Goal: Information Seeking & Learning: Learn about a topic

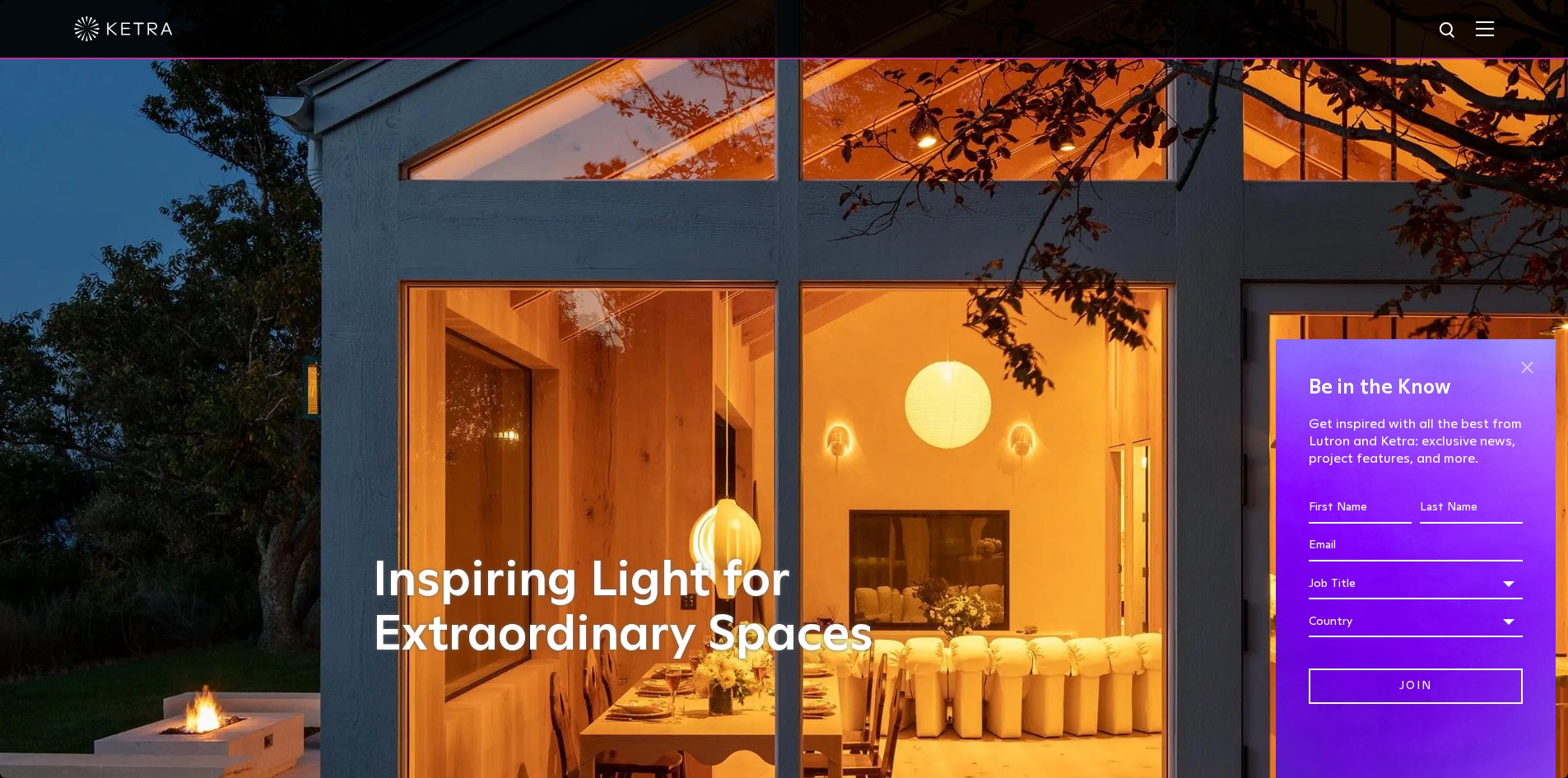
click at [1529, 370] on span at bounding box center [1527, 368] width 25 height 25
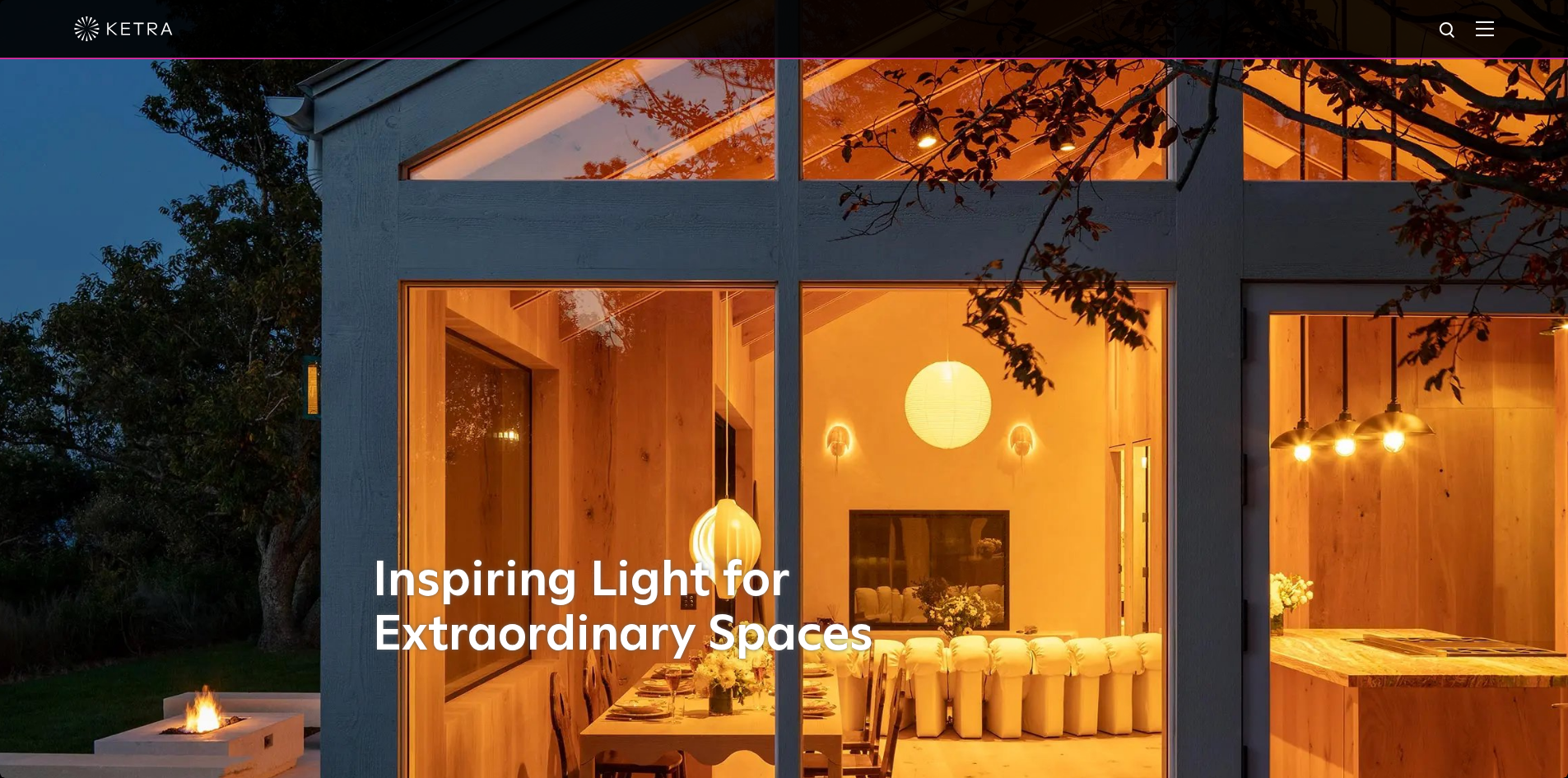
click at [1494, 33] on img at bounding box center [1485, 28] width 18 height 16
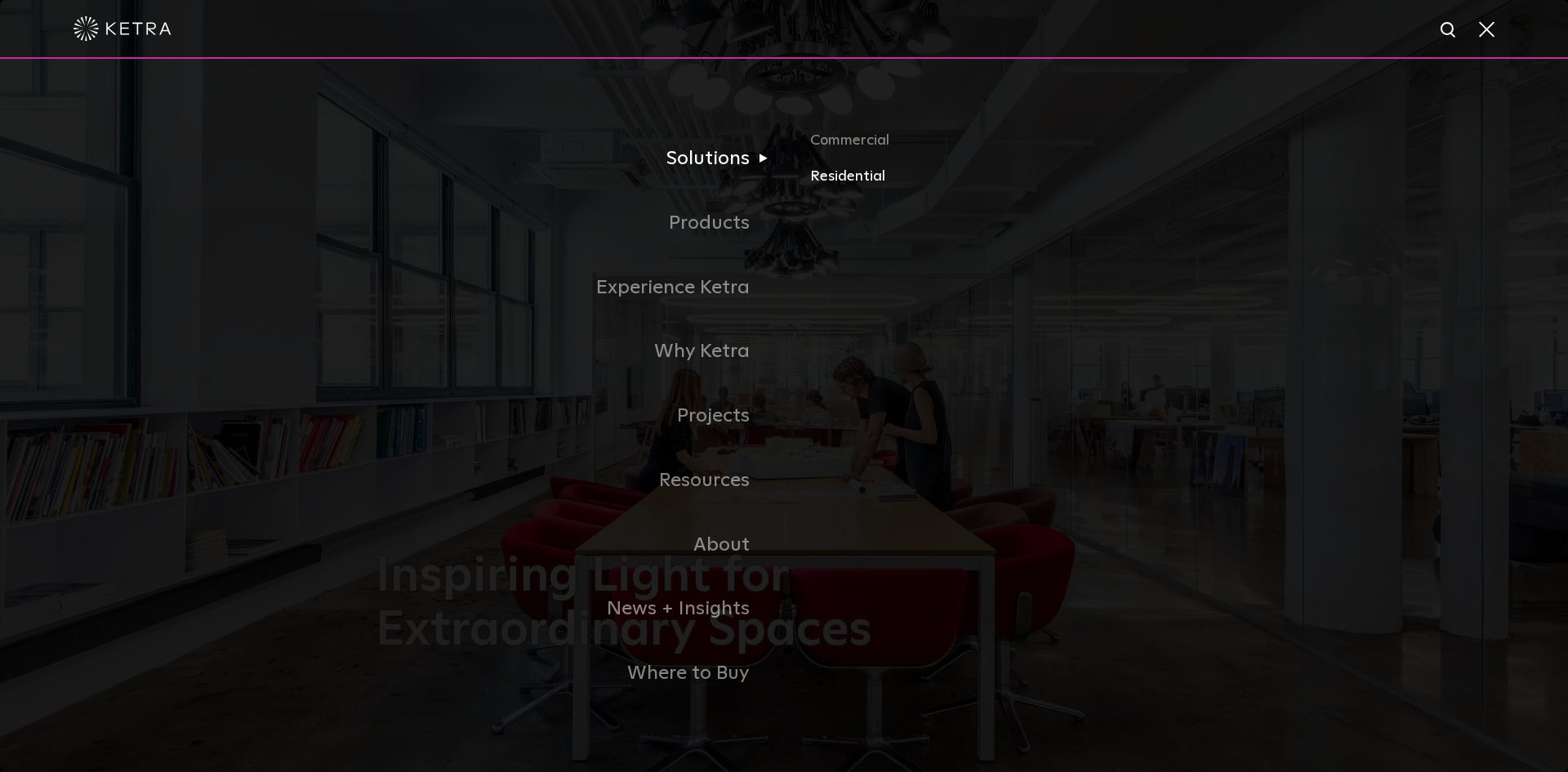
click at [851, 177] on link "Residential" at bounding box center [1002, 176] width 383 height 23
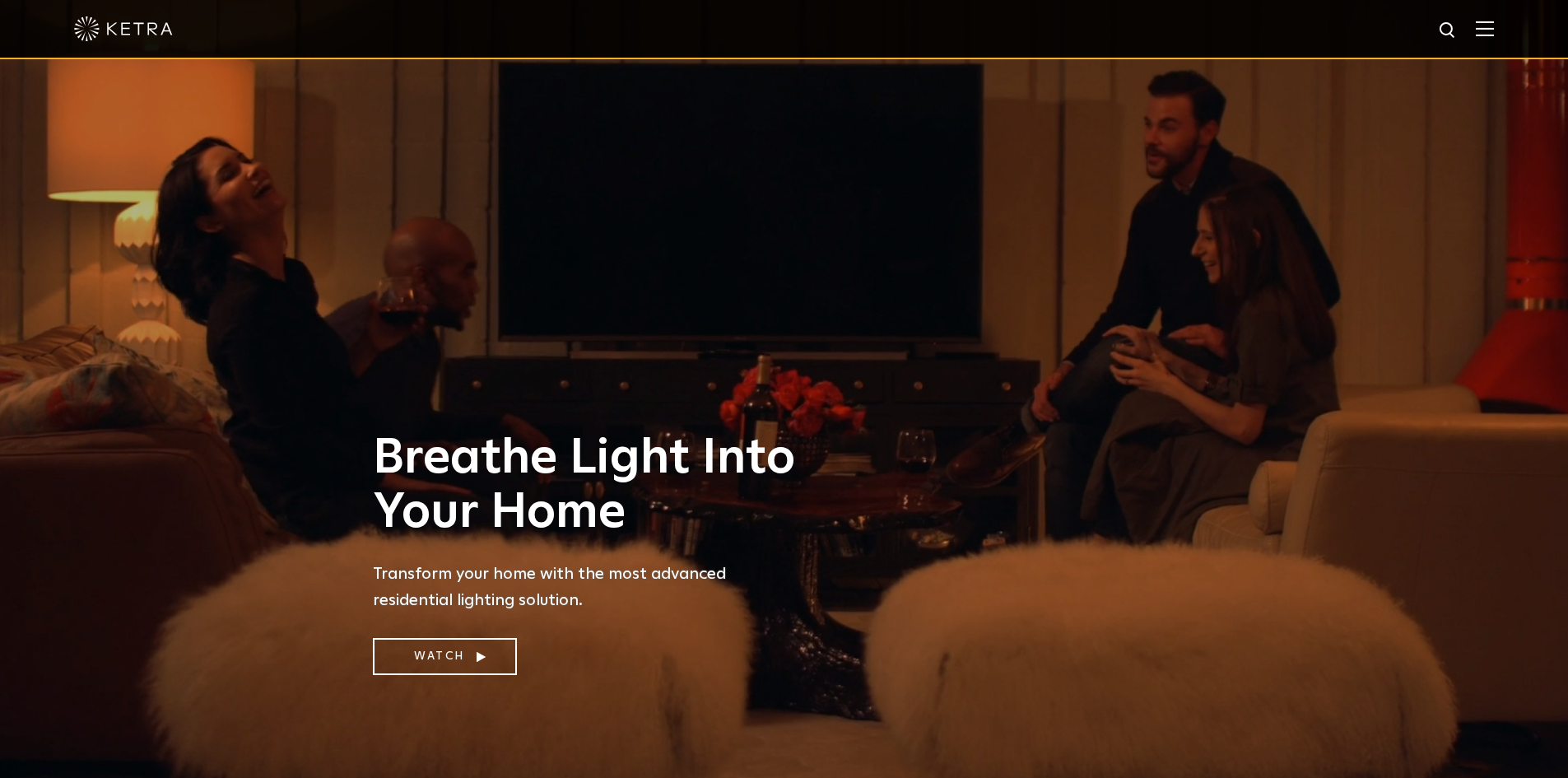
click at [1494, 33] on img at bounding box center [1485, 28] width 18 height 16
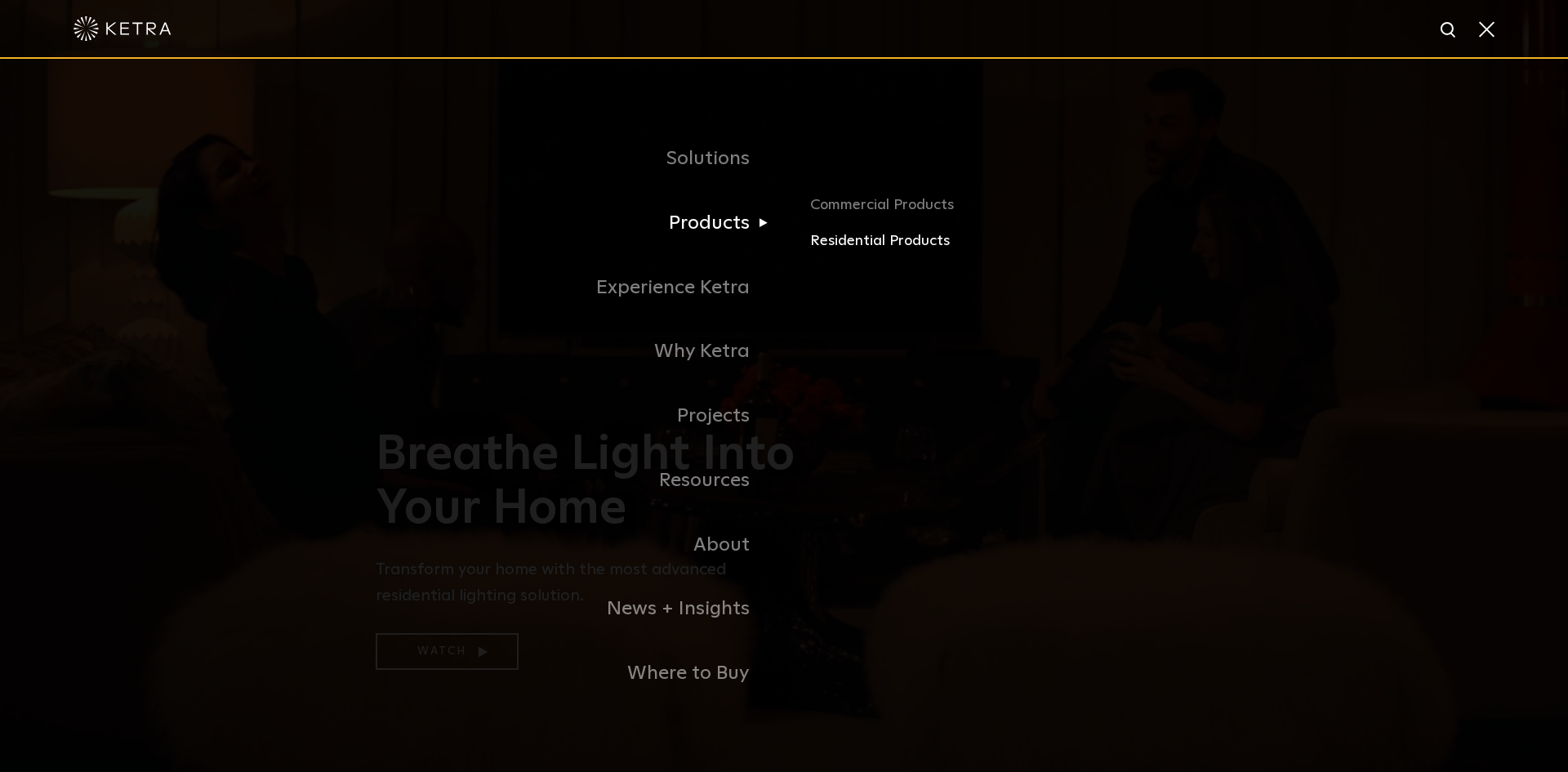
click at [825, 244] on link "Residential Products" at bounding box center [1002, 241] width 383 height 23
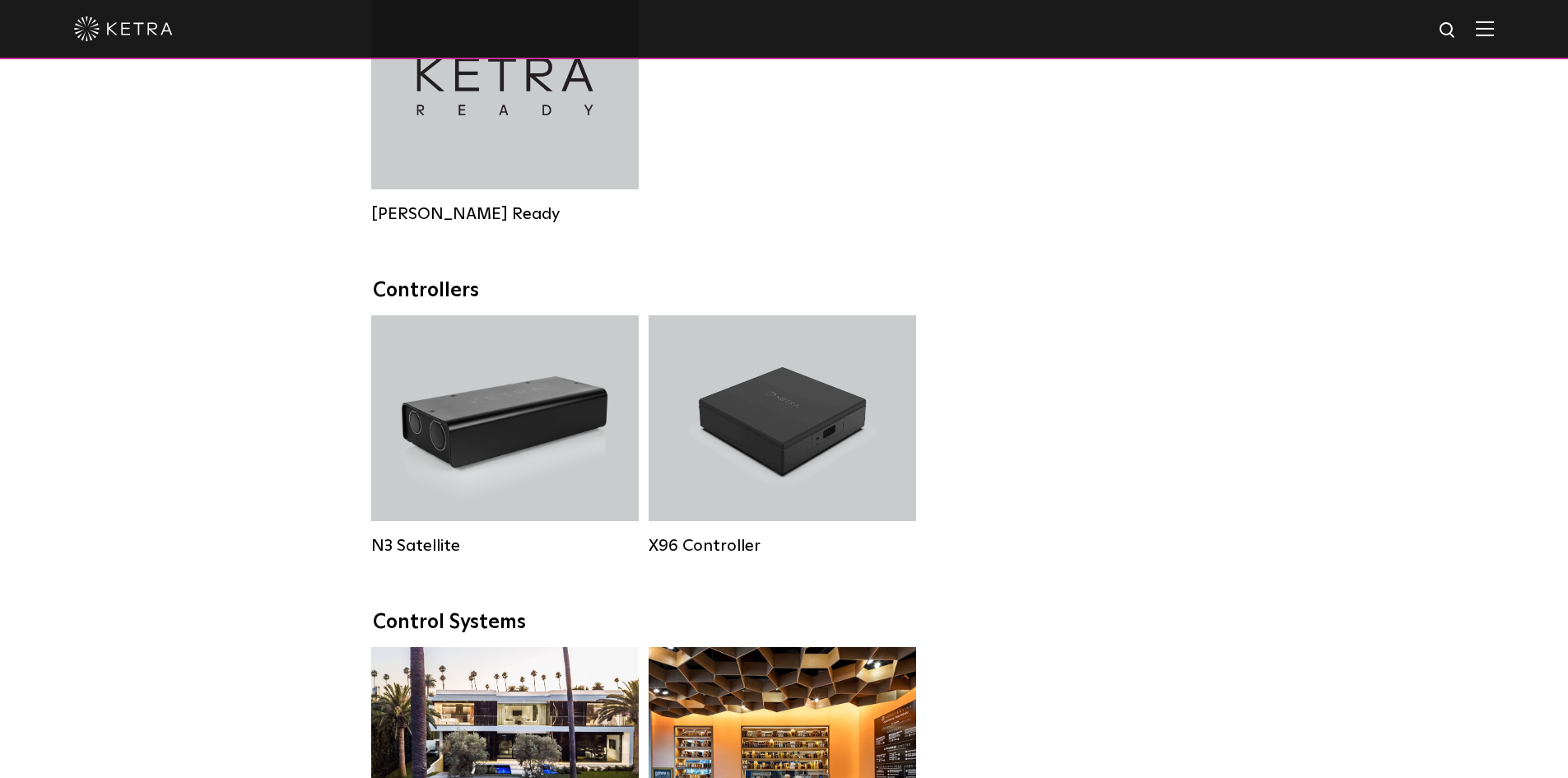
scroll to position [1565, 0]
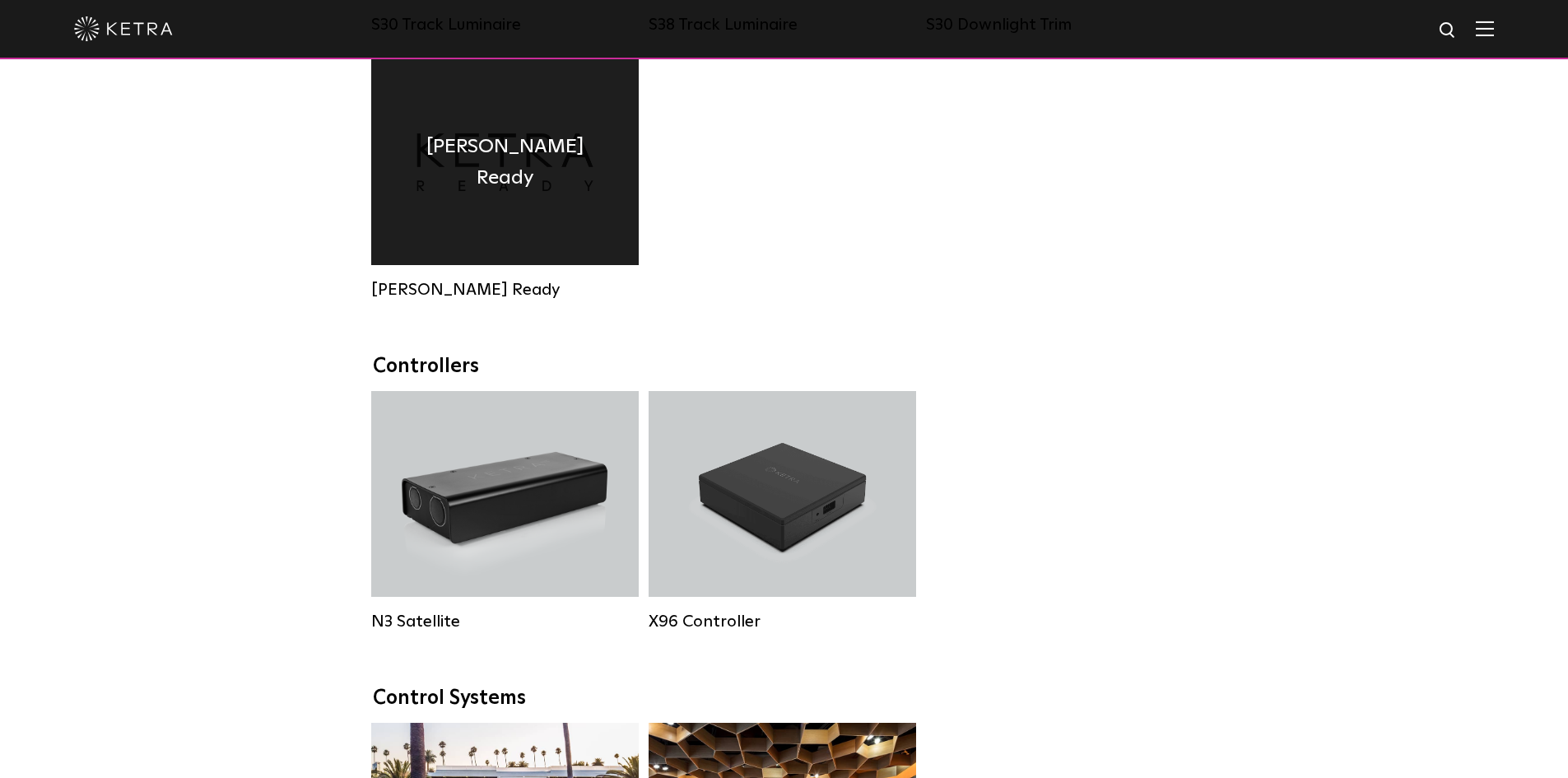
click at [440, 214] on div "[PERSON_NAME] Ready" at bounding box center [505, 163] width 267 height 206
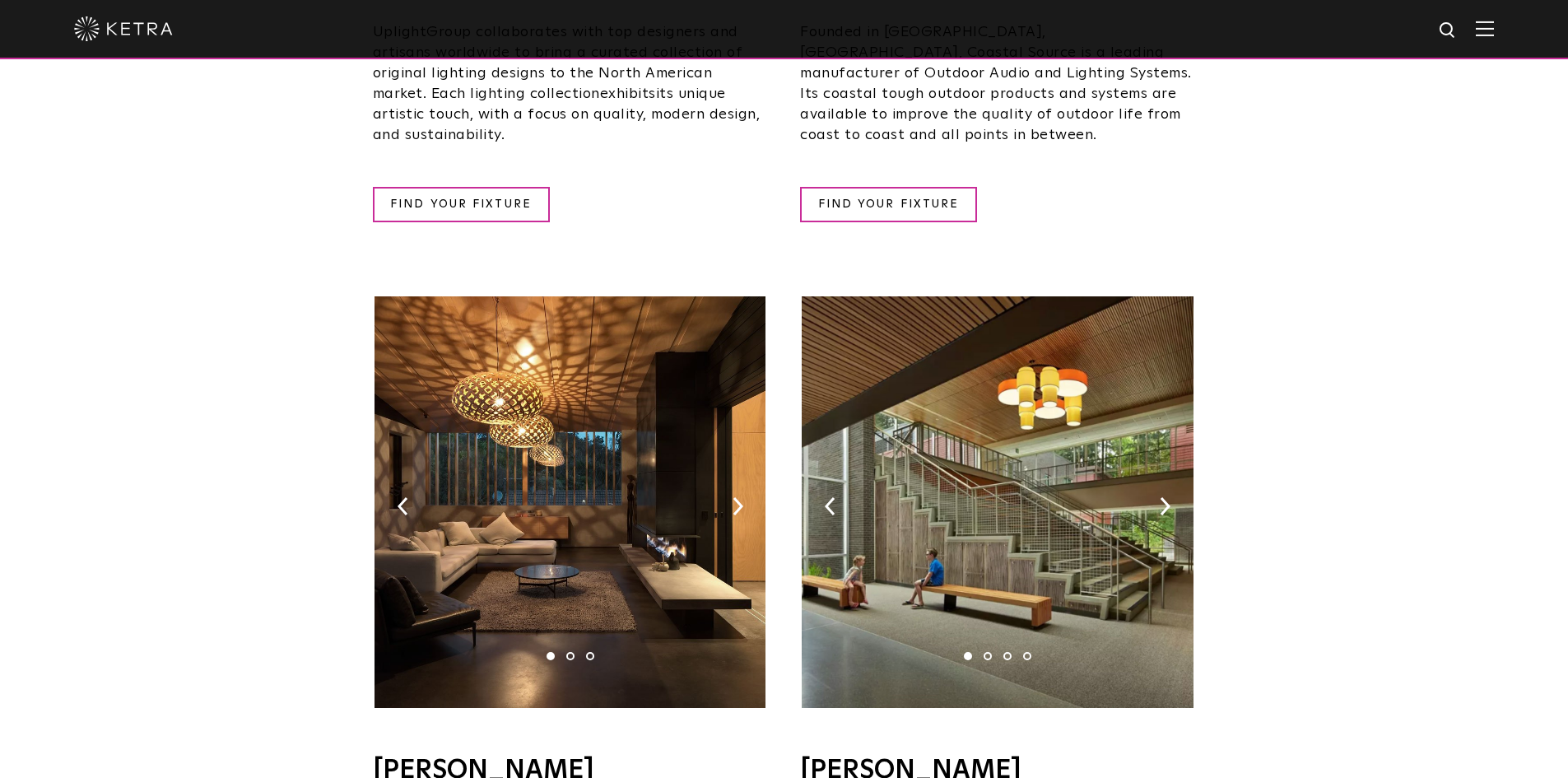
scroll to position [906, 0]
